Goal: Information Seeking & Learning: Learn about a topic

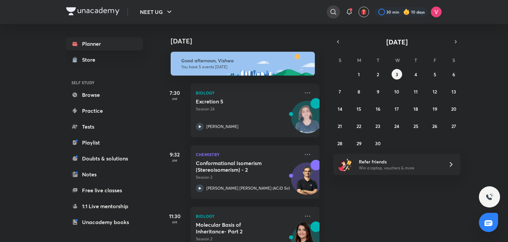
click at [335, 18] on div at bounding box center [333, 11] width 13 height 13
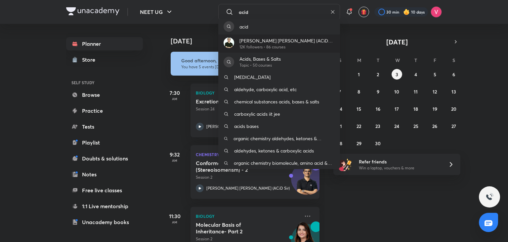
type input "acid"
click at [263, 43] on p "[PERSON_NAME] [PERSON_NAME] (ACiD Sir)" at bounding box center [287, 40] width 95 height 7
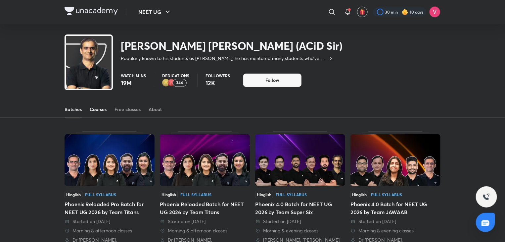
click at [106, 109] on div "Courses" at bounding box center [98, 109] width 17 height 7
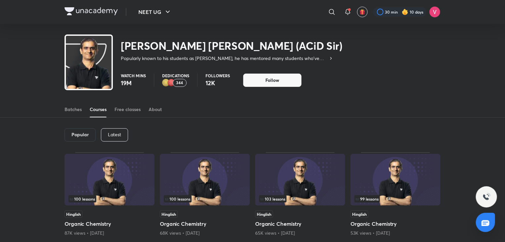
click at [119, 135] on p "Latest" at bounding box center [114, 134] width 13 height 5
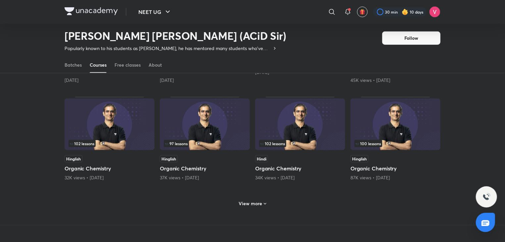
scroll to position [259, 0]
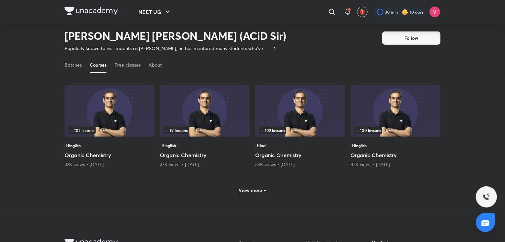
click at [261, 185] on div "View more" at bounding box center [252, 190] width 33 height 11
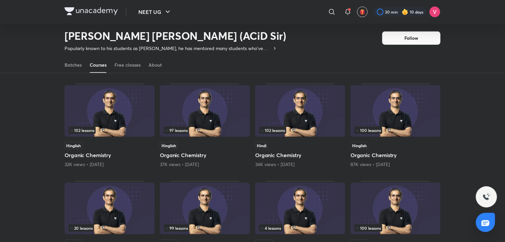
click at [291, 154] on h5 "Organic Chemistry" at bounding box center [300, 155] width 90 height 8
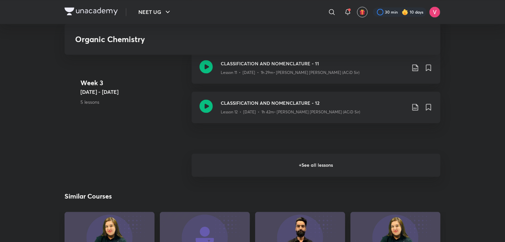
scroll to position [604, 0]
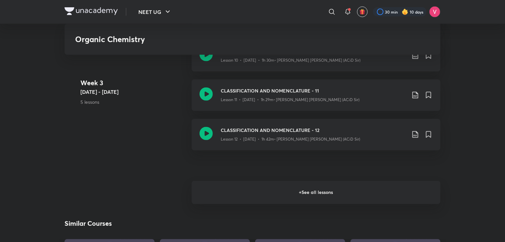
click at [308, 204] on h6 "+ See all lessons" at bounding box center [316, 192] width 249 height 23
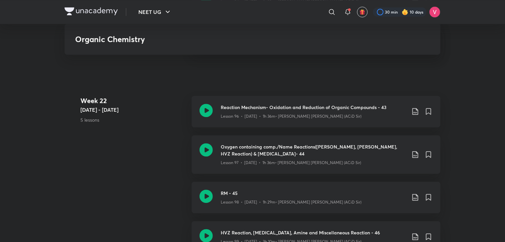
scroll to position [4653, 0]
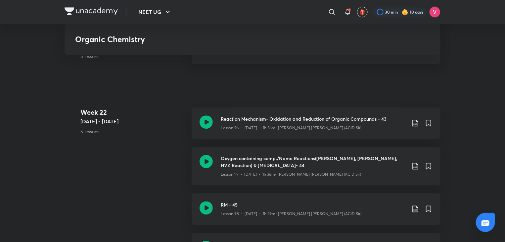
scroll to position [259, 0]
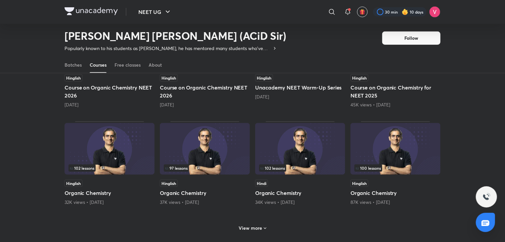
scroll to position [252, 0]
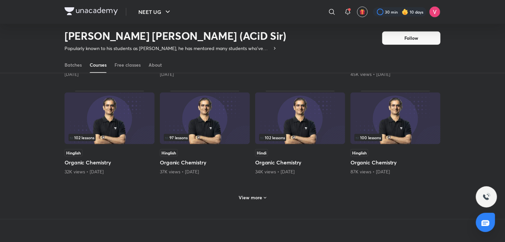
click at [248, 203] on div "View more" at bounding box center [253, 196] width 376 height 17
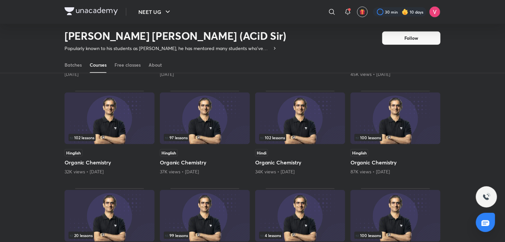
scroll to position [305, 0]
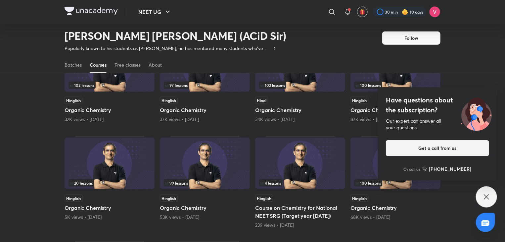
click at [491, 194] on div "Have questions about the subscription? Our expert can answer all your questions…" at bounding box center [486, 196] width 21 height 21
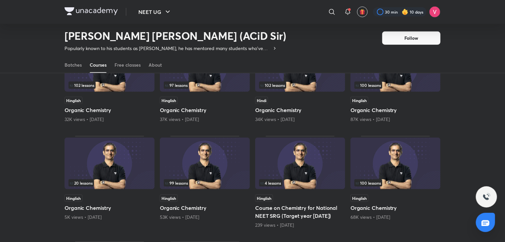
click at [389, 104] on div "Hinglish Organic Chemistry 87K views • [DATE]" at bounding box center [396, 110] width 90 height 26
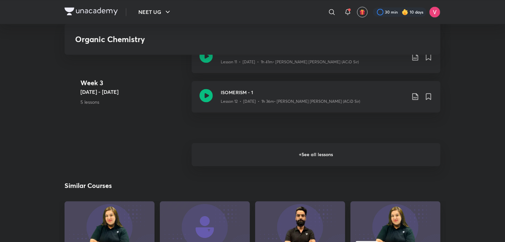
scroll to position [652, 0]
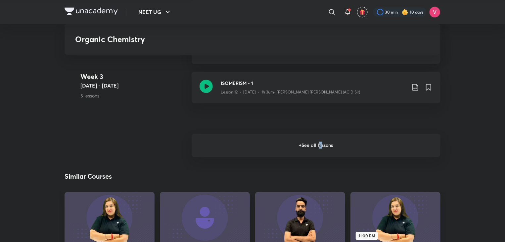
click at [320, 143] on h6 "+ See all lessons" at bounding box center [316, 144] width 249 height 23
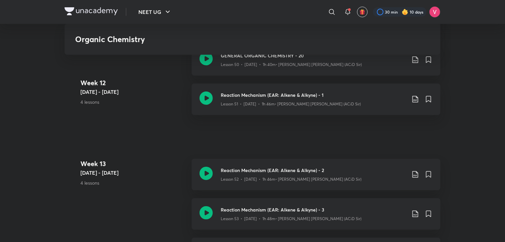
scroll to position [2492, 0]
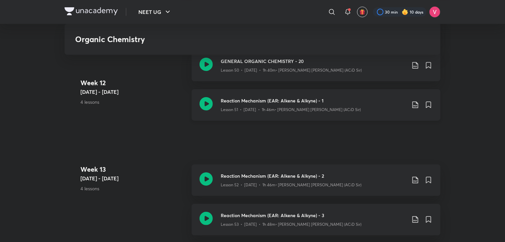
click at [414, 108] on icon at bounding box center [415, 105] width 8 height 8
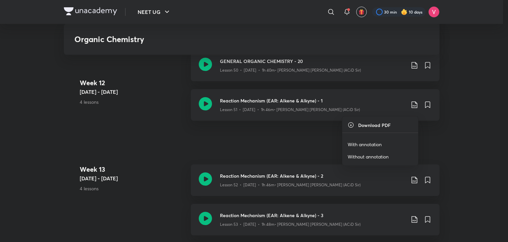
click at [365, 141] on p "With annotation" at bounding box center [365, 144] width 34 height 7
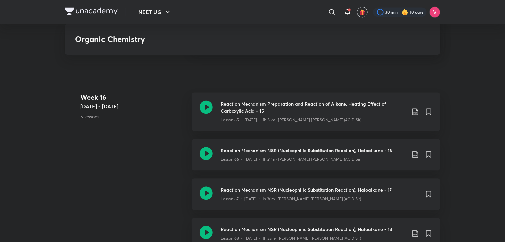
scroll to position [3191, 0]
click at [412, 158] on icon at bounding box center [415, 154] width 8 height 8
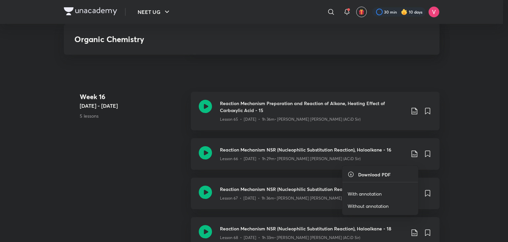
click at [374, 193] on p "With annotation" at bounding box center [365, 193] width 34 height 7
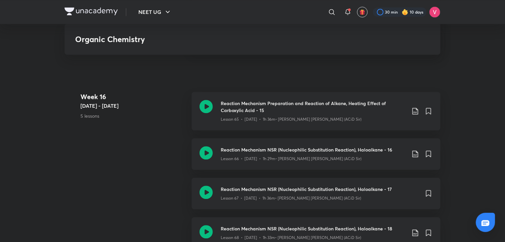
scroll to position [305, 0]
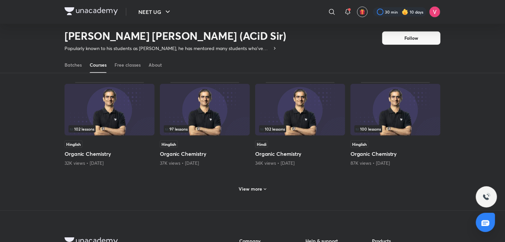
scroll to position [311, 0]
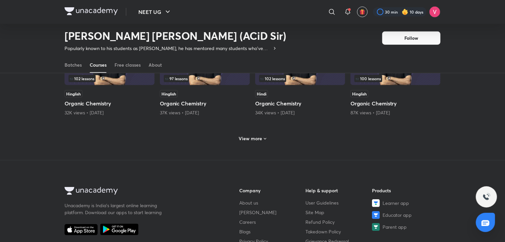
click at [235, 140] on div "View more" at bounding box center [253, 137] width 376 height 17
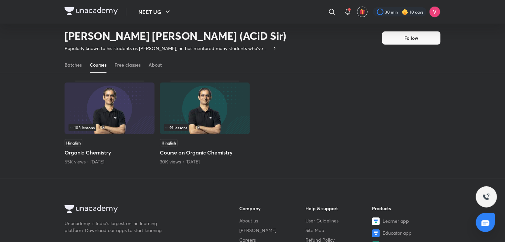
scroll to position [468, 0]
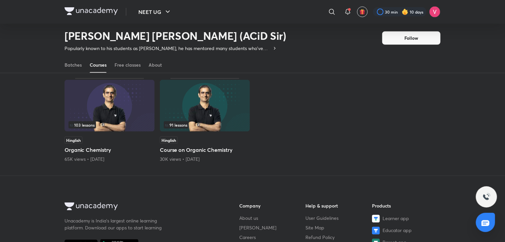
click at [104, 152] on h5 "Organic Chemistry" at bounding box center [110, 150] width 90 height 8
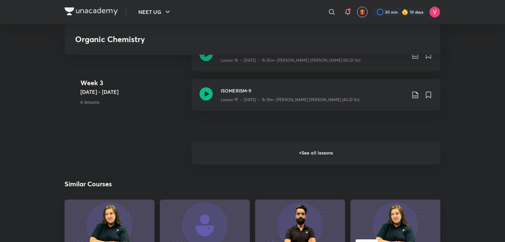
scroll to position [928, 0]
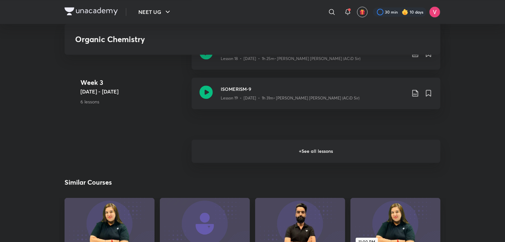
click at [319, 147] on h6 "+ See all lessons" at bounding box center [316, 150] width 249 height 23
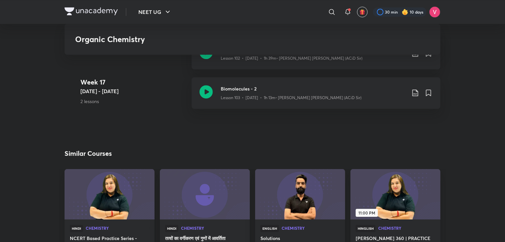
scroll to position [4704, 0]
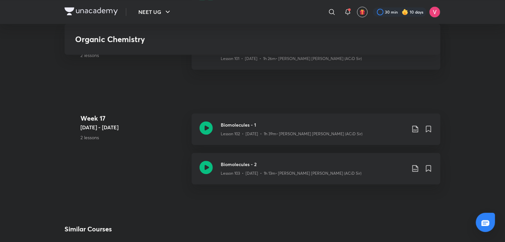
scroll to position [468, 0]
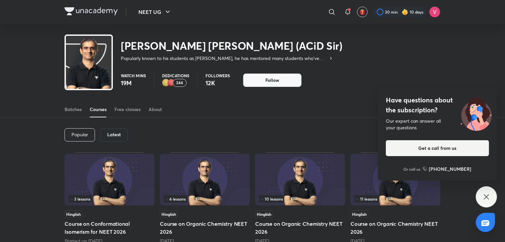
click at [489, 191] on div "Have questions about the subscription? Our expert can answer all your questions…" at bounding box center [486, 196] width 21 height 21
